Goal: Navigation & Orientation: Understand site structure

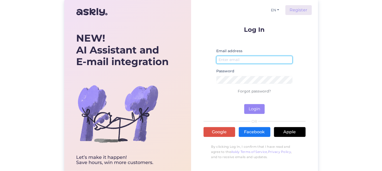
click at [227, 60] on input "email" at bounding box center [254, 60] width 77 height 8
type input "[EMAIL_ADDRESS][DOMAIN_NAME]"
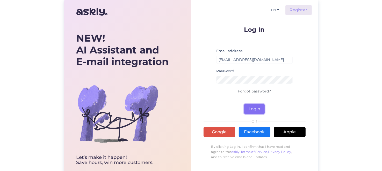
click at [255, 111] on button "Login" at bounding box center [254, 109] width 20 height 10
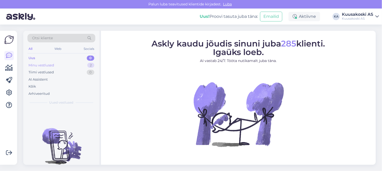
click at [53, 65] on div "Minu vestlused" at bounding box center [41, 65] width 26 height 5
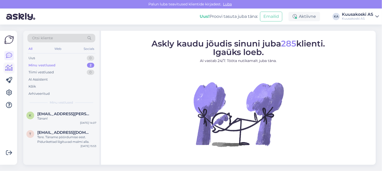
click at [10, 66] on icon at bounding box center [9, 68] width 8 height 6
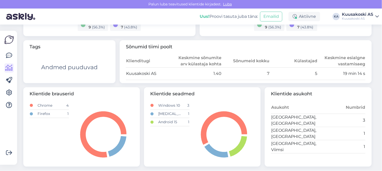
scroll to position [167, 0]
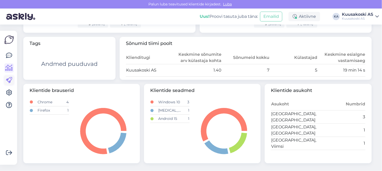
click at [9, 77] on link at bounding box center [8, 80] width 9 height 9
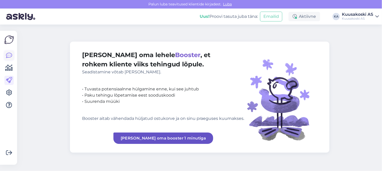
click at [9, 57] on icon at bounding box center [9, 56] width 6 height 6
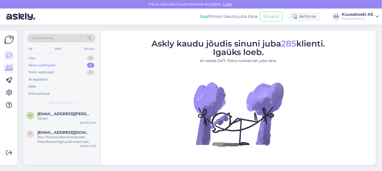
click at [9, 70] on icon at bounding box center [9, 68] width 8 height 6
